Goal: Transaction & Acquisition: Purchase product/service

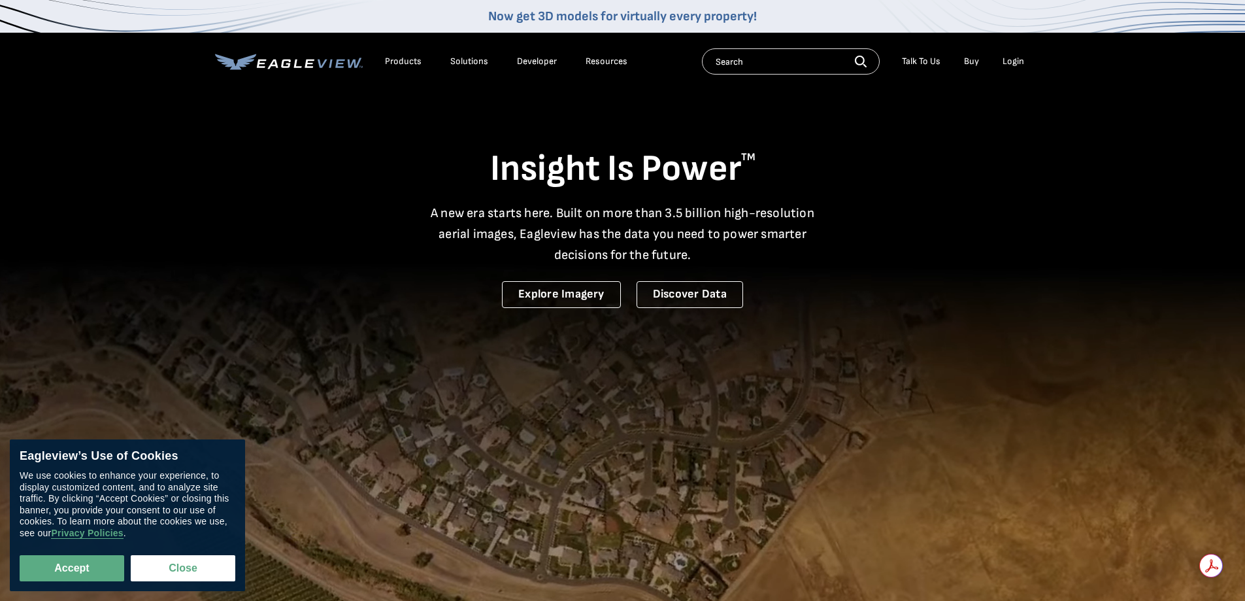
click at [1010, 63] on div "Login" at bounding box center [1014, 62] width 22 height 12
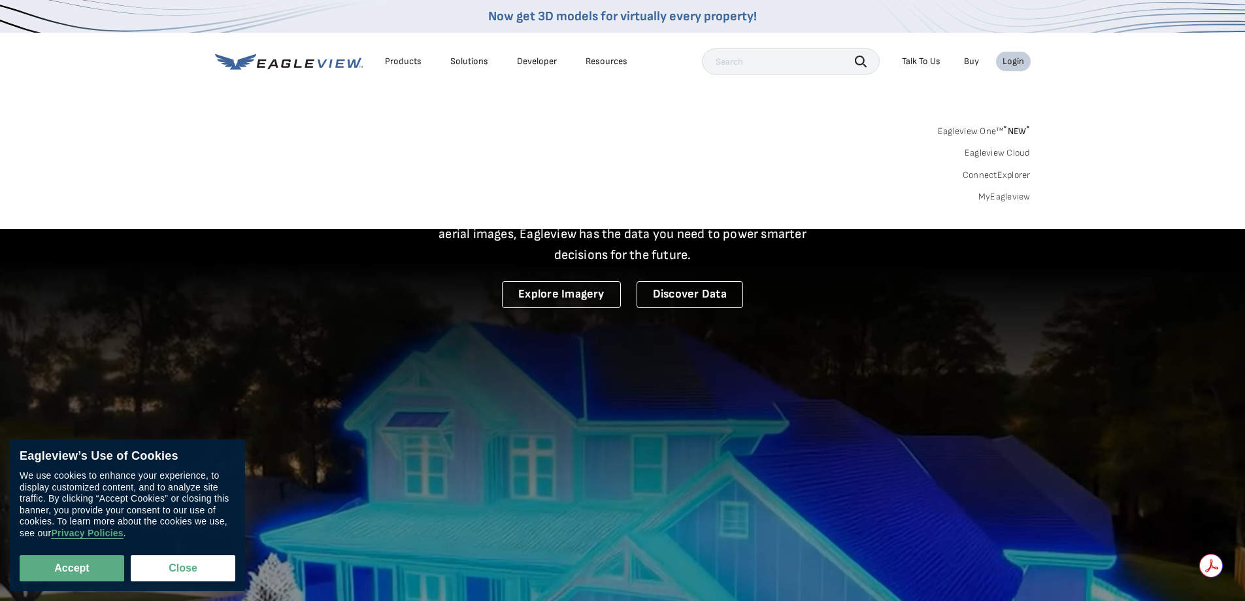
click at [1016, 63] on div "Login" at bounding box center [1014, 62] width 22 height 12
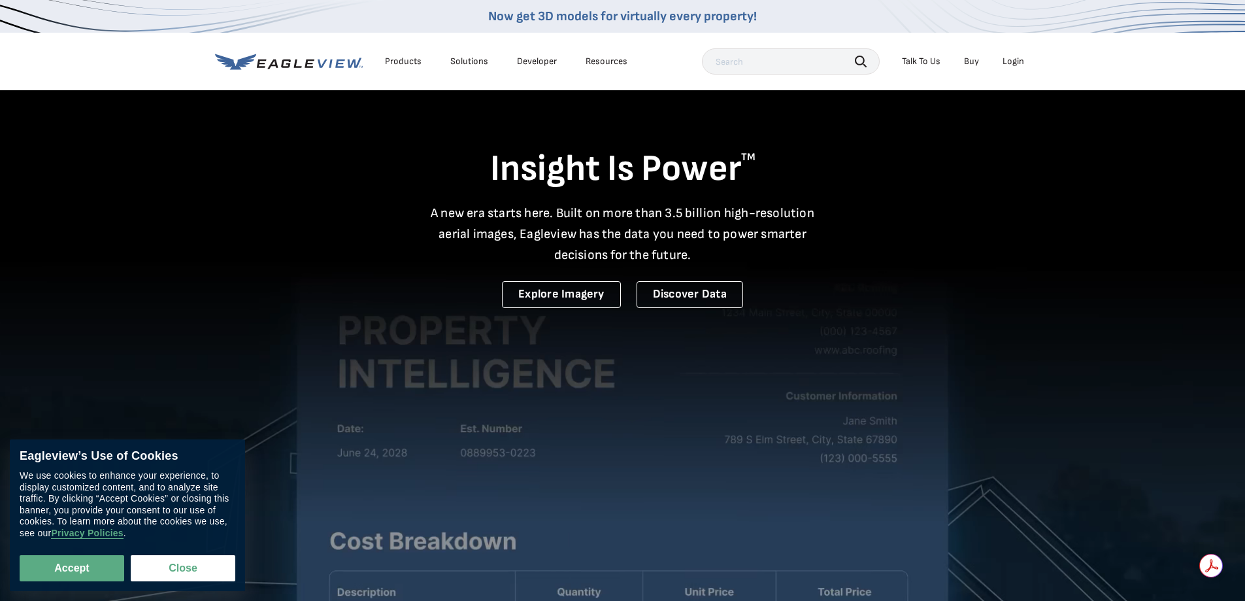
click at [1016, 63] on div "Login" at bounding box center [1014, 62] width 22 height 12
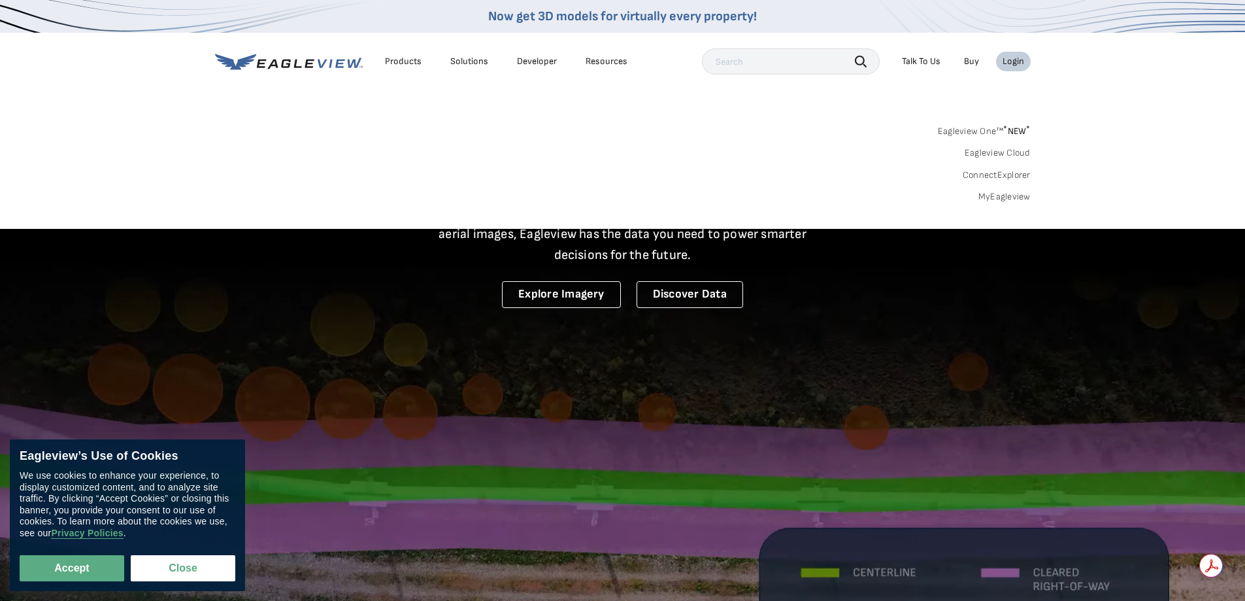
click at [998, 201] on link "MyEagleview" at bounding box center [1004, 197] width 52 height 12
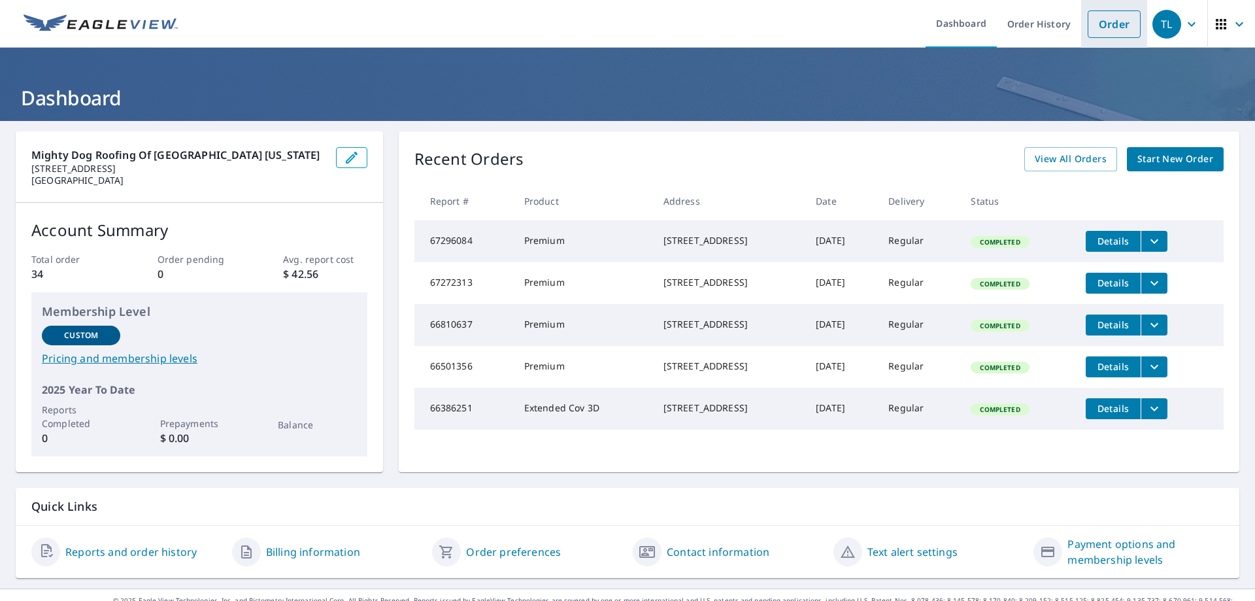
click at [1093, 26] on link "Order" at bounding box center [1114, 23] width 53 height 27
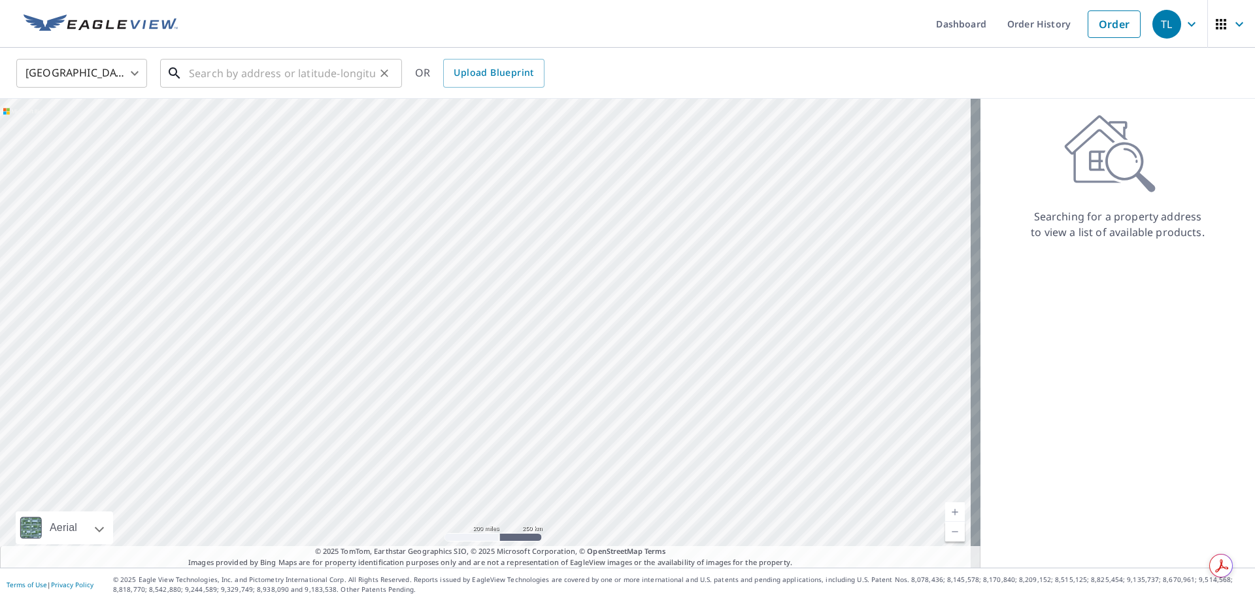
click at [214, 76] on input "text" at bounding box center [282, 73] width 186 height 37
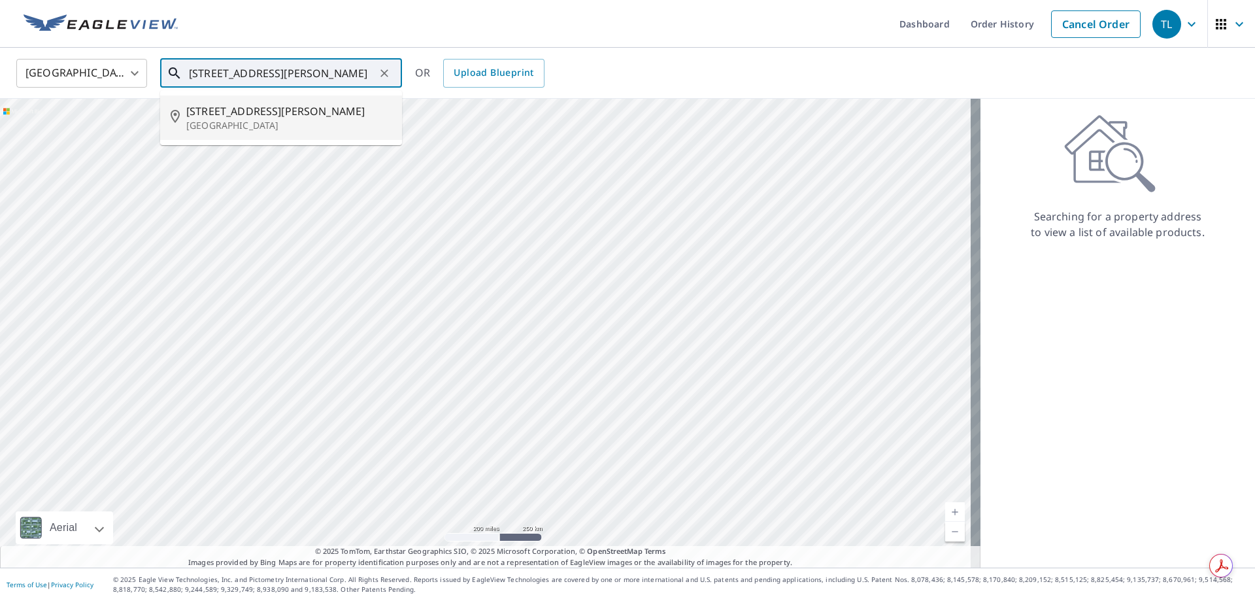
click at [297, 120] on p "Ridgefield, CT 06877" at bounding box center [288, 125] width 205 height 13
type input "30 Wheeler Rd Ridgefield, CT 06877"
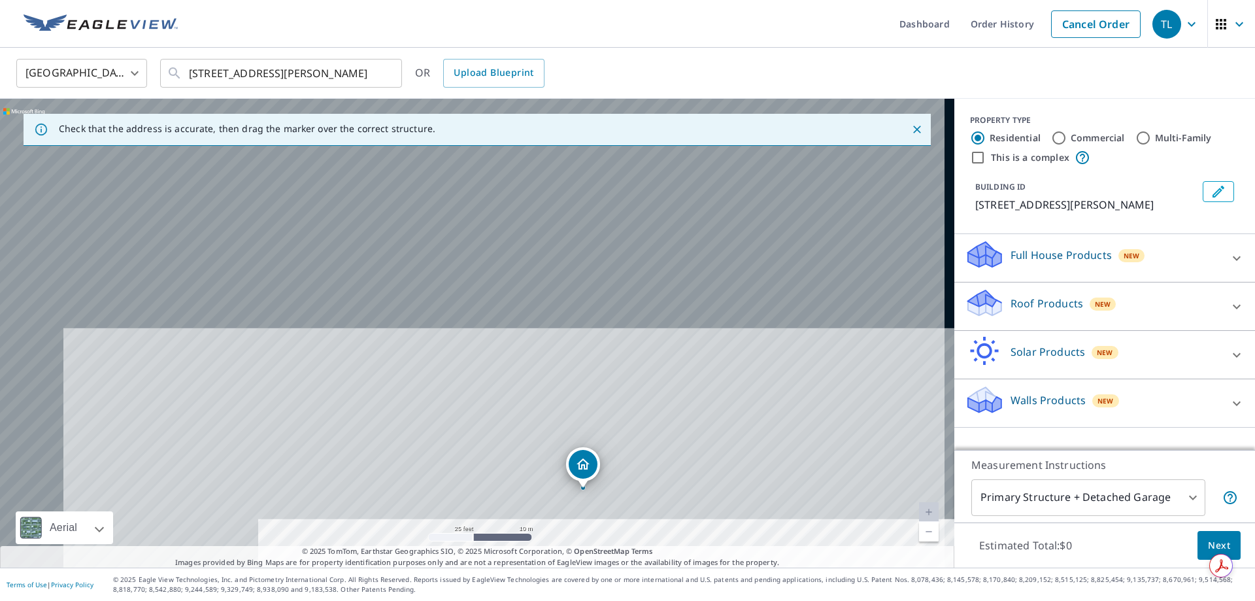
drag, startPoint x: 380, startPoint y: 221, endPoint x: 497, endPoint y: 395, distance: 209.5
click at [497, 395] on div "30 Wheeler Rd Ridgefield, CT 06877" at bounding box center [477, 333] width 954 height 469
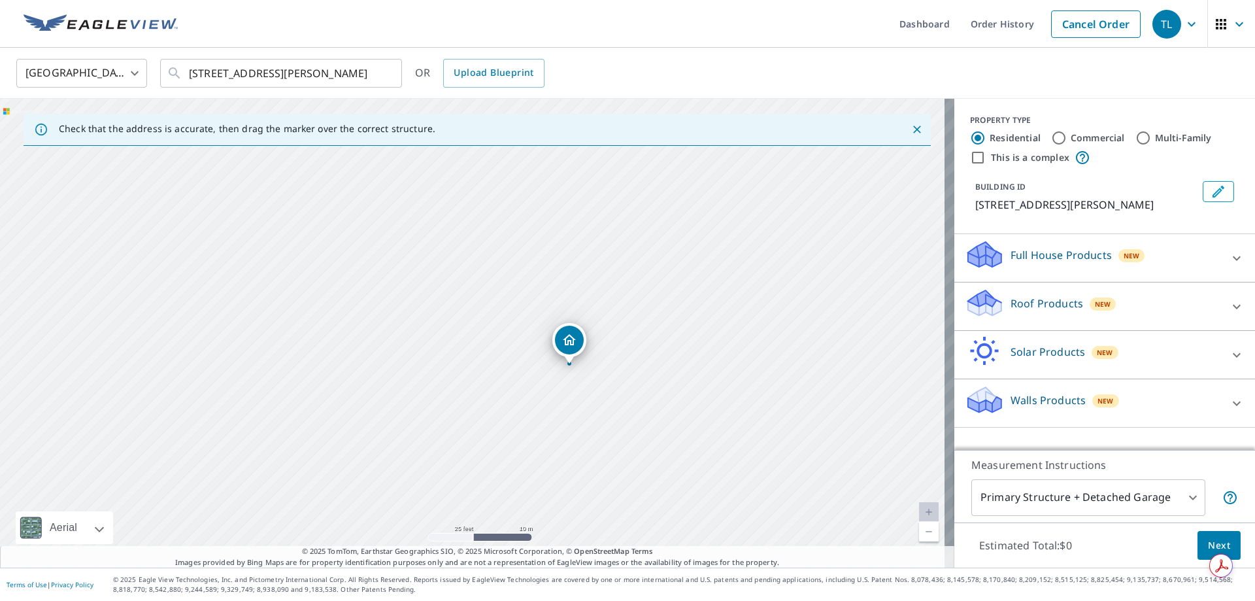
drag, startPoint x: 581, startPoint y: 380, endPoint x: 552, endPoint y: 193, distance: 188.5
click at [552, 193] on div "30 Wheeler Rd Ridgefield, CT 06877" at bounding box center [477, 333] width 954 height 469
click at [1023, 303] on p "Roof Products" at bounding box center [1046, 303] width 73 height 16
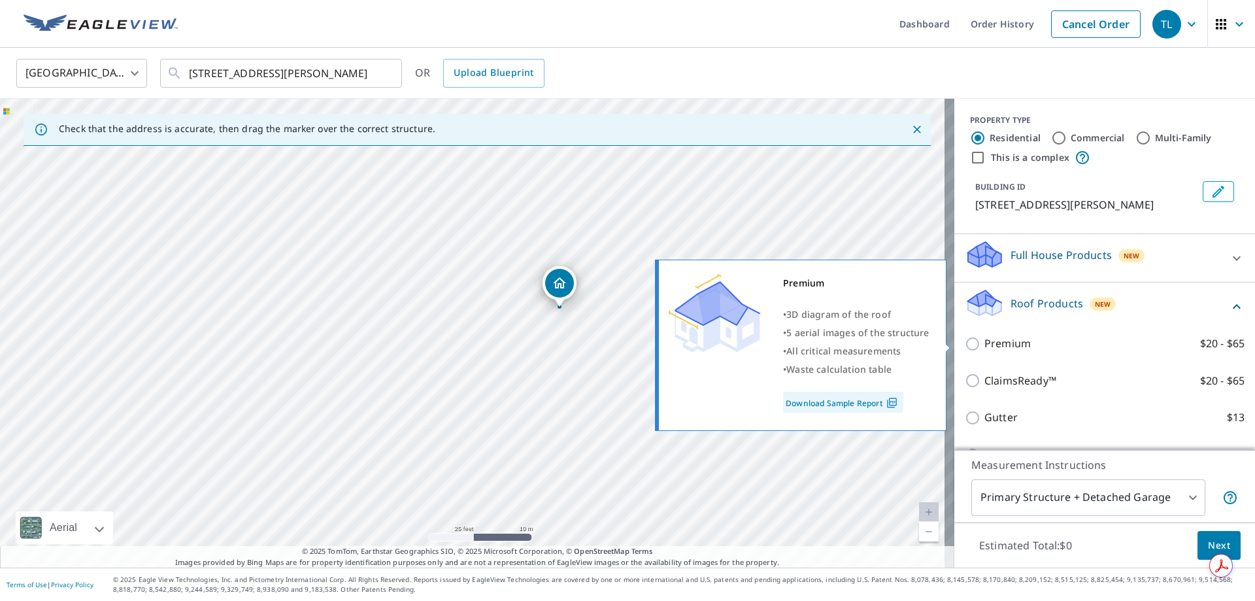
click at [995, 345] on p "Premium" at bounding box center [1007, 343] width 46 height 16
click at [984, 345] on input "Premium $20 - $65" at bounding box center [975, 344] width 20 height 16
checkbox input "true"
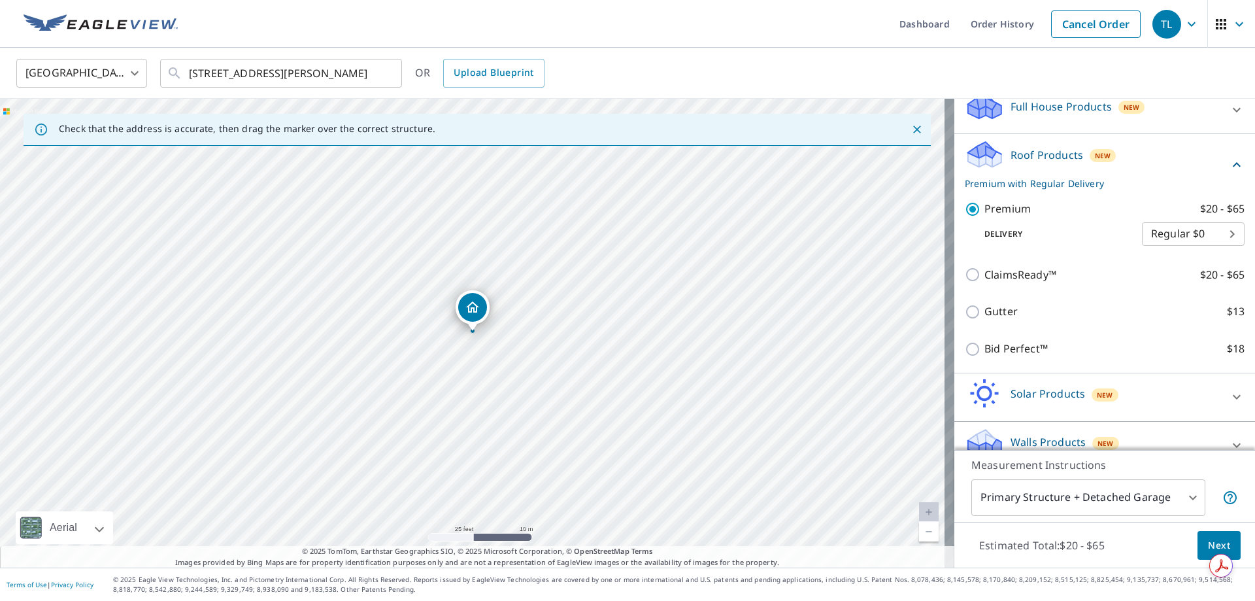
scroll to position [169, 0]
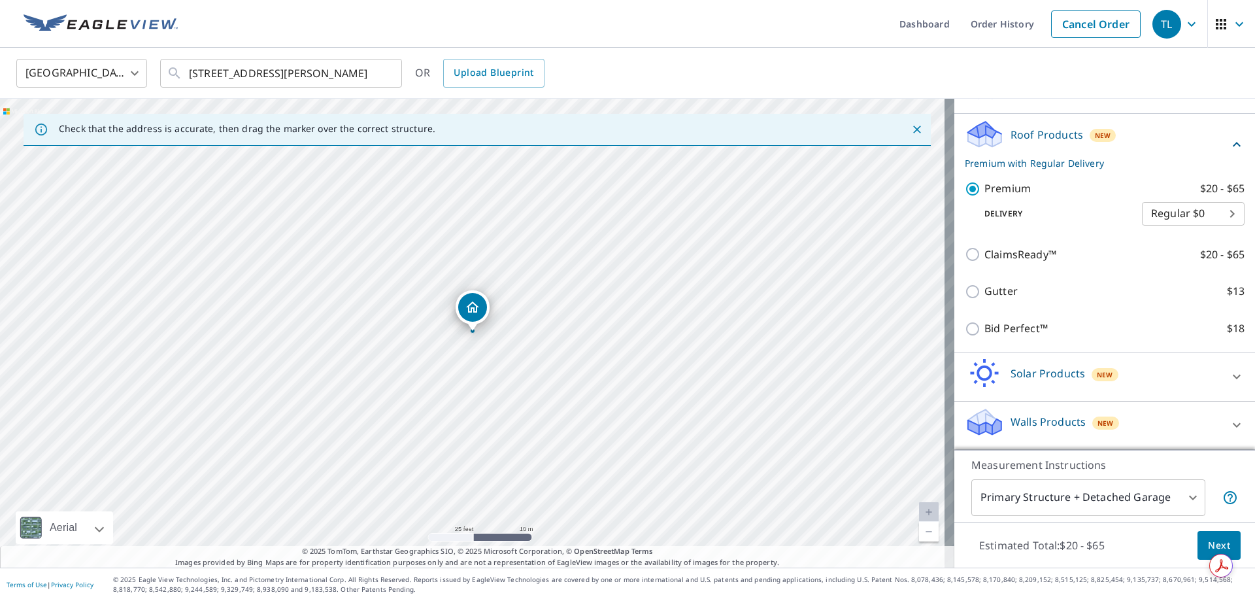
click at [1182, 499] on body "TL TL Dashboard Order History Cancel Order TL United States US ​ 30 Wheeler Rd …" at bounding box center [627, 300] width 1255 height 601
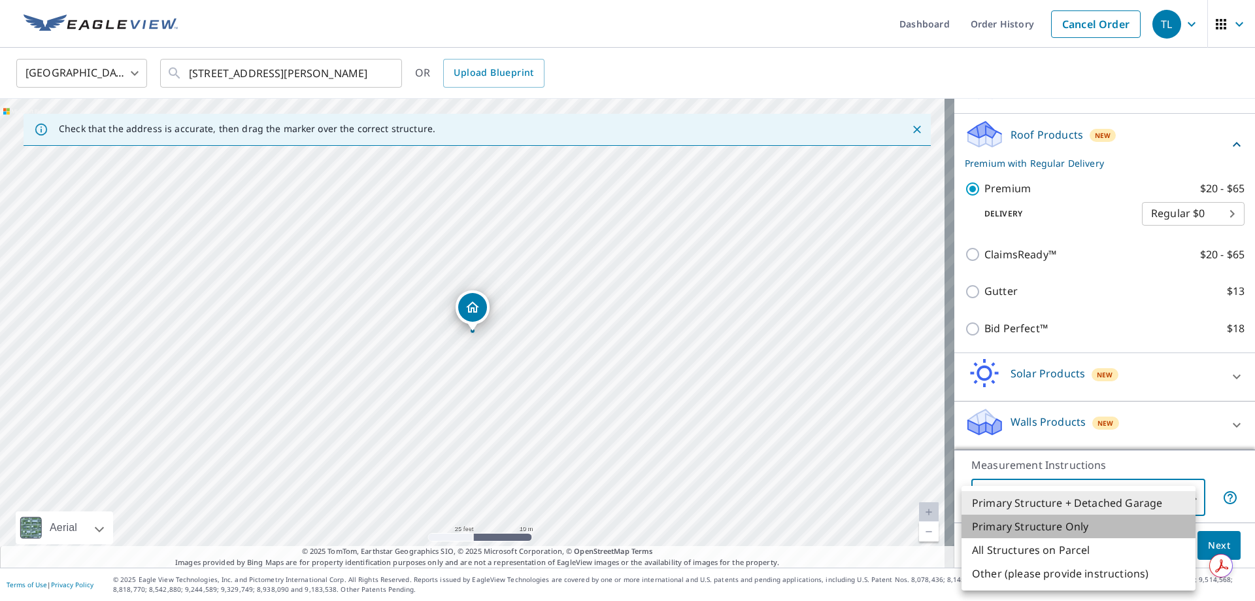
click at [1131, 523] on li "Primary Structure Only" at bounding box center [1078, 526] width 234 height 24
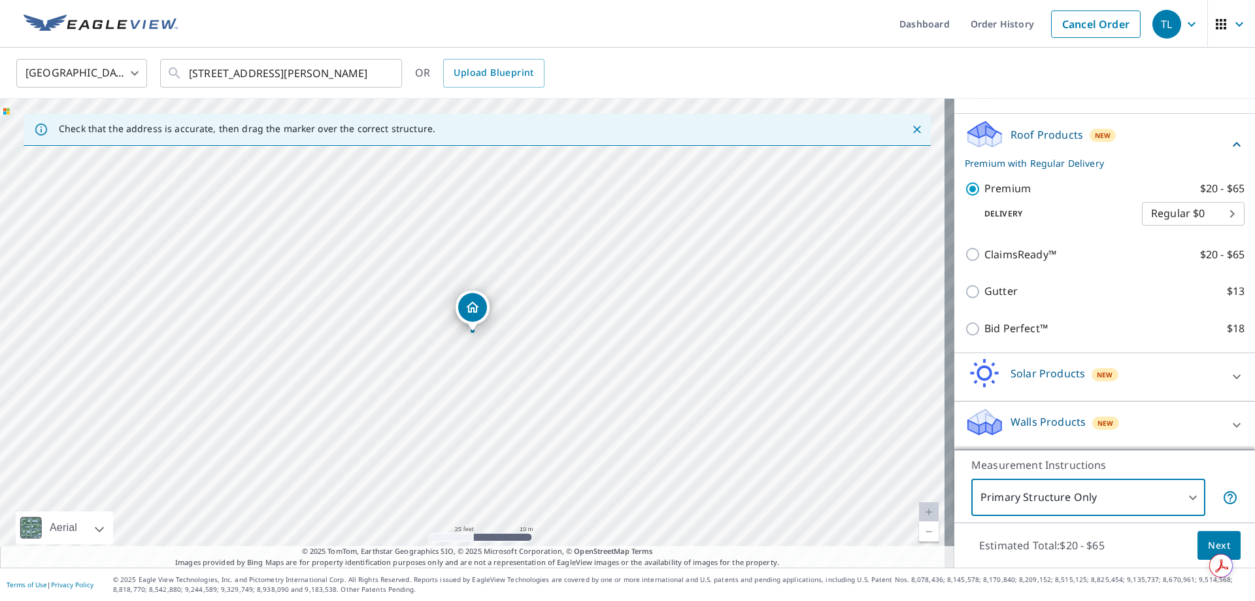
click at [1177, 503] on body "TL TL Dashboard Order History Cancel Order TL United States US ​ 30 Wheeler Rd …" at bounding box center [627, 300] width 1255 height 601
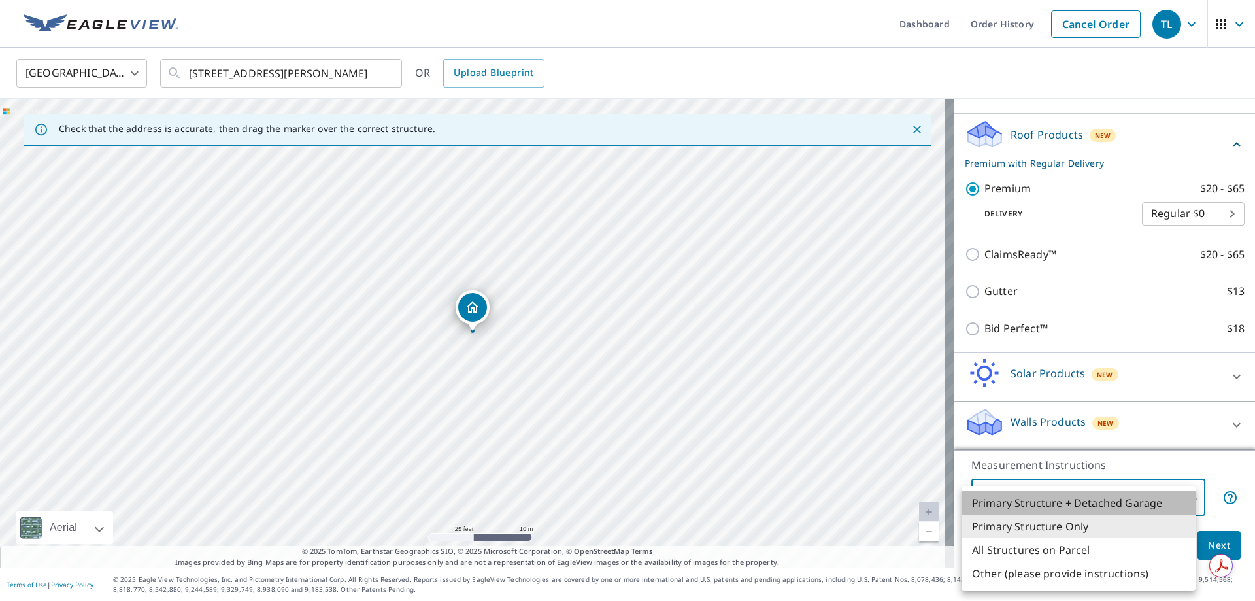
click at [1118, 501] on li "Primary Structure + Detached Garage" at bounding box center [1078, 503] width 234 height 24
type input "1"
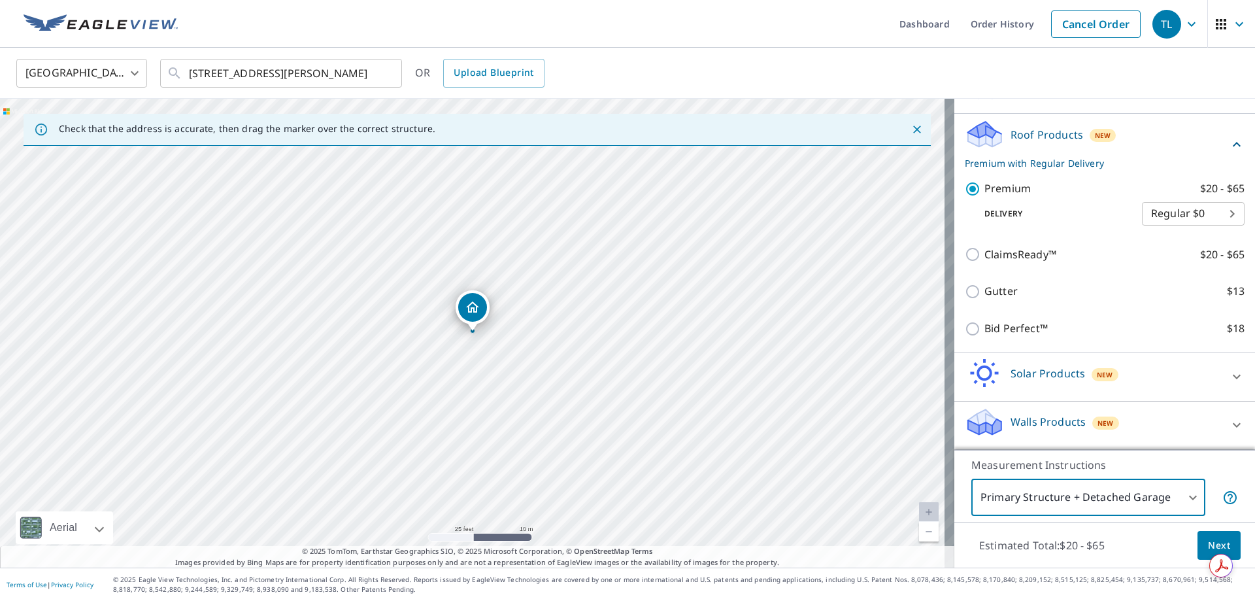
click at [1208, 544] on span "Next" at bounding box center [1219, 545] width 22 height 16
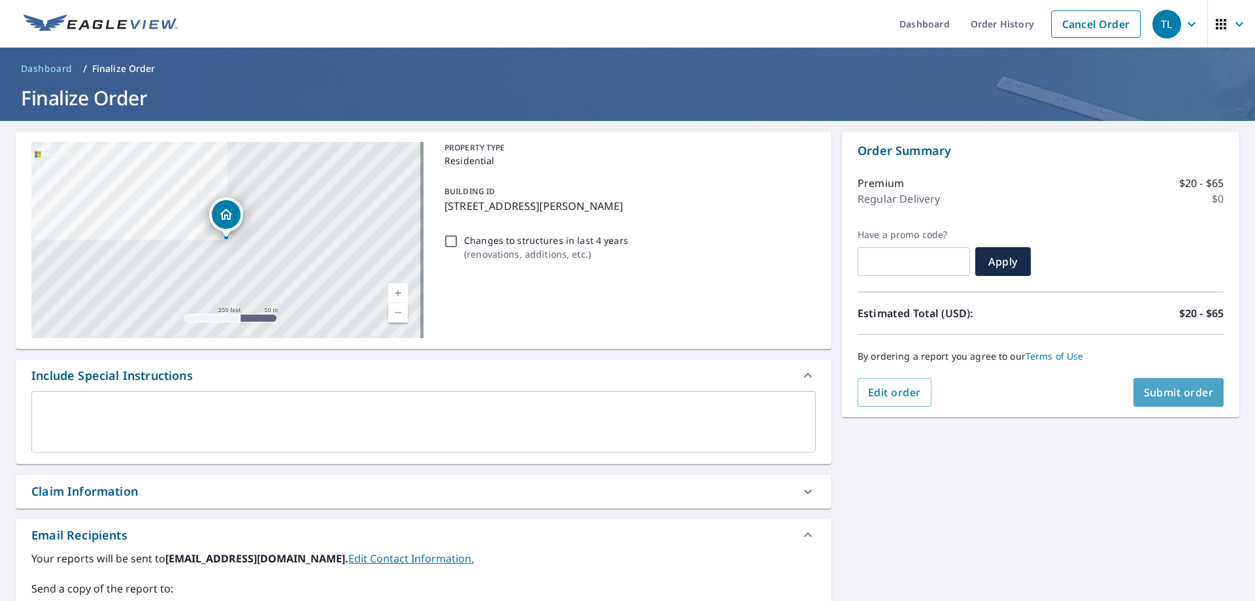
click at [1175, 399] on button "Submit order" at bounding box center [1178, 392] width 91 height 29
